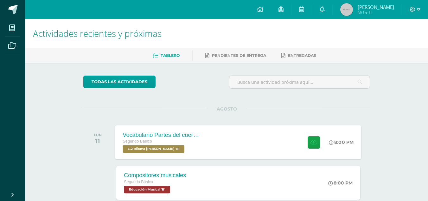
click at [263, 136] on div "Vocabulario Partes del cuerpo Segundo Básico L.2 Idioma Maya Kaqchikel 'B' 8:00…" at bounding box center [238, 142] width 246 height 34
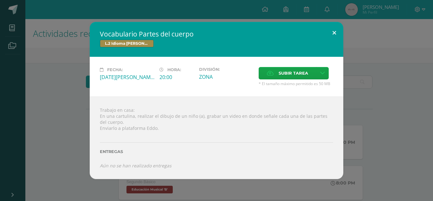
drag, startPoint x: 338, startPoint y: 31, endPoint x: 303, endPoint y: 12, distance: 40.3
click at [339, 31] on button at bounding box center [334, 33] width 18 height 22
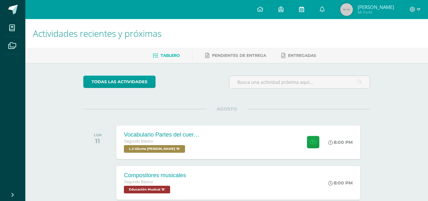
click at [312, 6] on link at bounding box center [302, 9] width 20 height 19
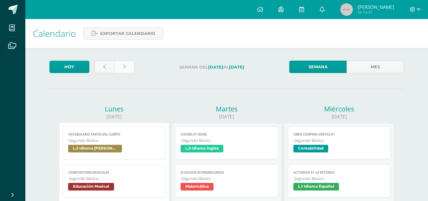
click at [124, 66] on icon at bounding box center [124, 66] width 3 height 5
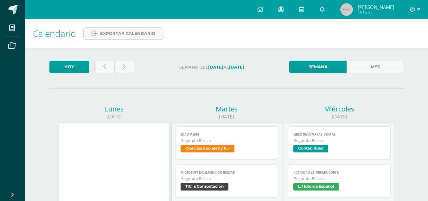
click at [103, 68] on link at bounding box center [104, 67] width 20 height 12
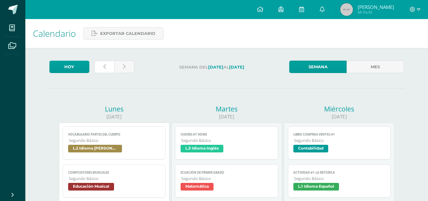
click at [103, 68] on link at bounding box center [104, 67] width 20 height 12
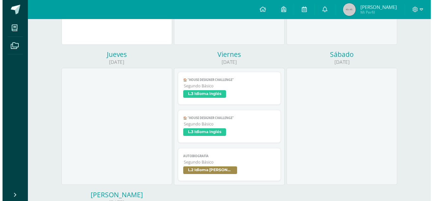
scroll to position [198, 0]
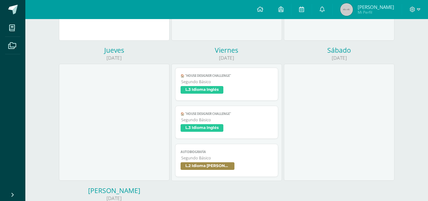
click at [235, 158] on span "Segundo Básico" at bounding box center [227, 157] width 92 height 5
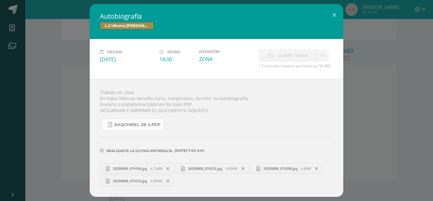
click at [141, 127] on link "KAQCHIKEL 2B 4.pdf" at bounding box center [132, 124] width 62 height 12
